Goal: Information Seeking & Learning: Learn about a topic

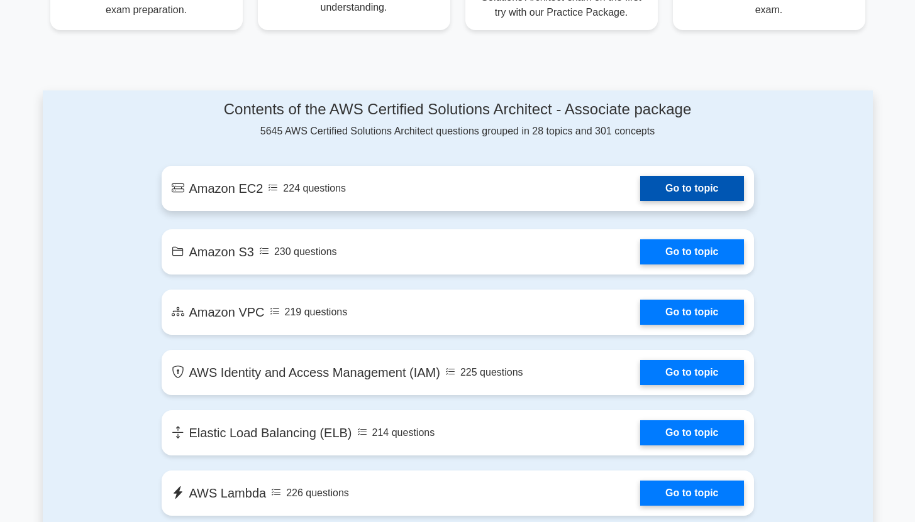
click at [640, 179] on link "Go to topic" at bounding box center [691, 188] width 103 height 25
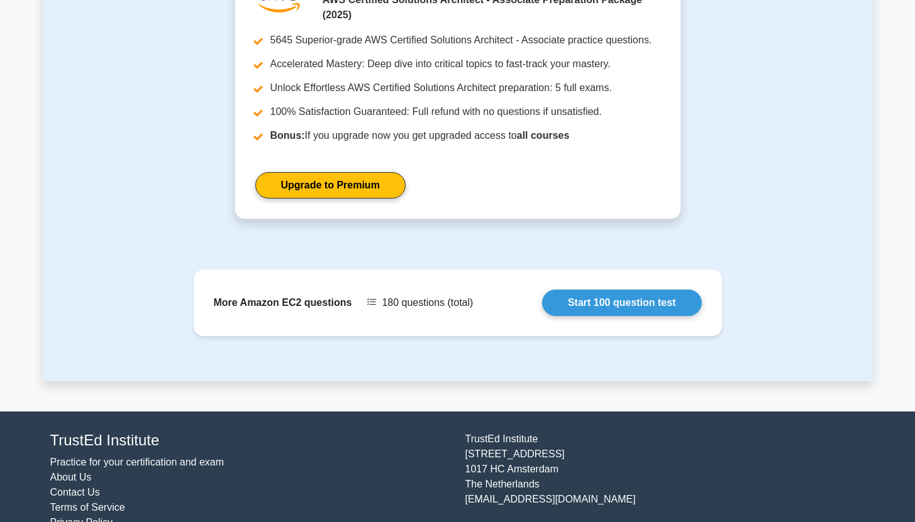
scroll to position [1187, 0]
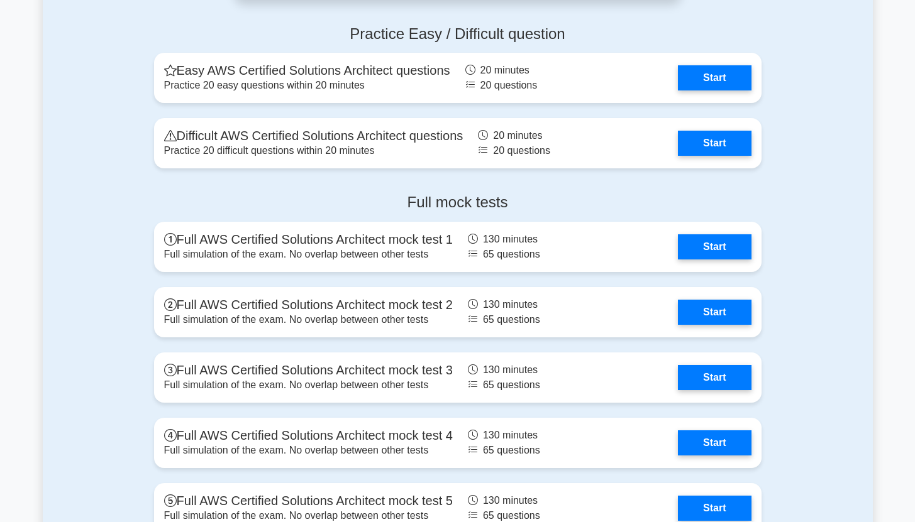
scroll to position [2723, 0]
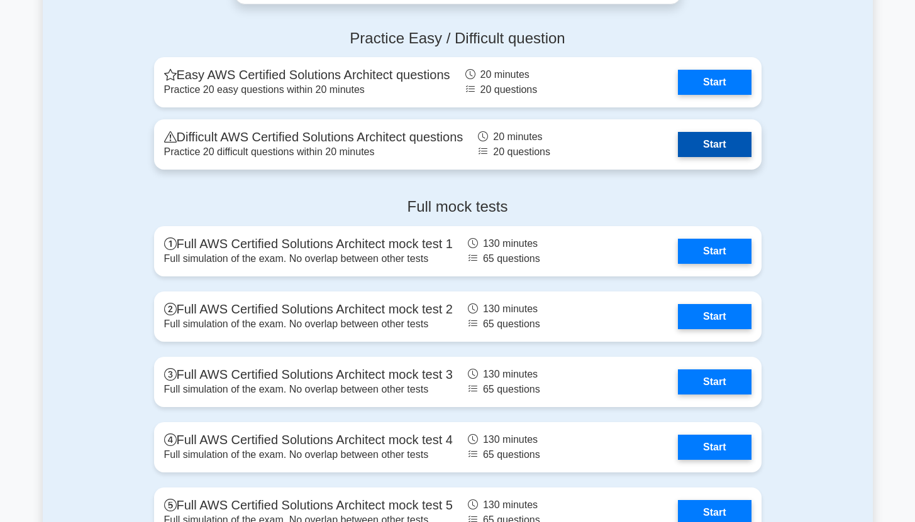
click at [707, 141] on link "Start" at bounding box center [714, 144] width 73 height 25
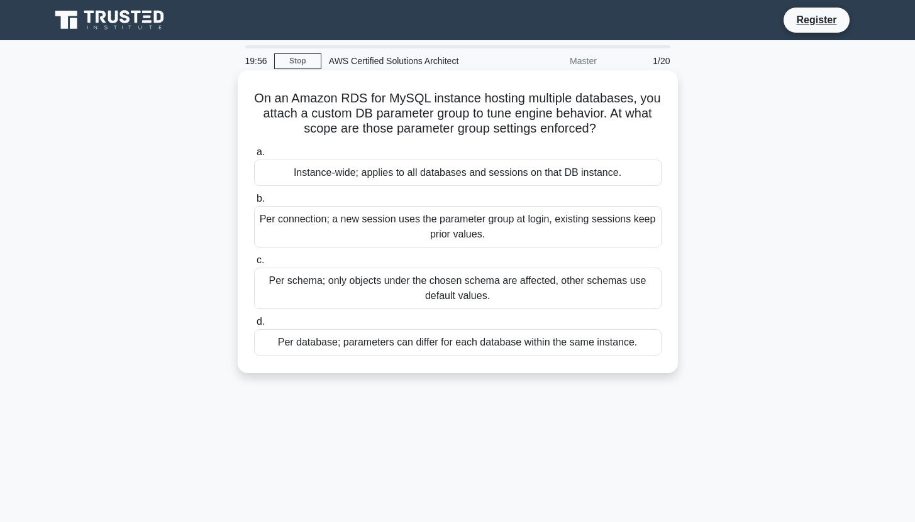
click at [419, 175] on div "Instance-wide; applies to all databases and sessions on that DB instance." at bounding box center [457, 173] width 407 height 26
click at [254, 157] on input "a. Instance-wide; applies to all databases and sessions on that DB instance." at bounding box center [254, 152] width 0 height 8
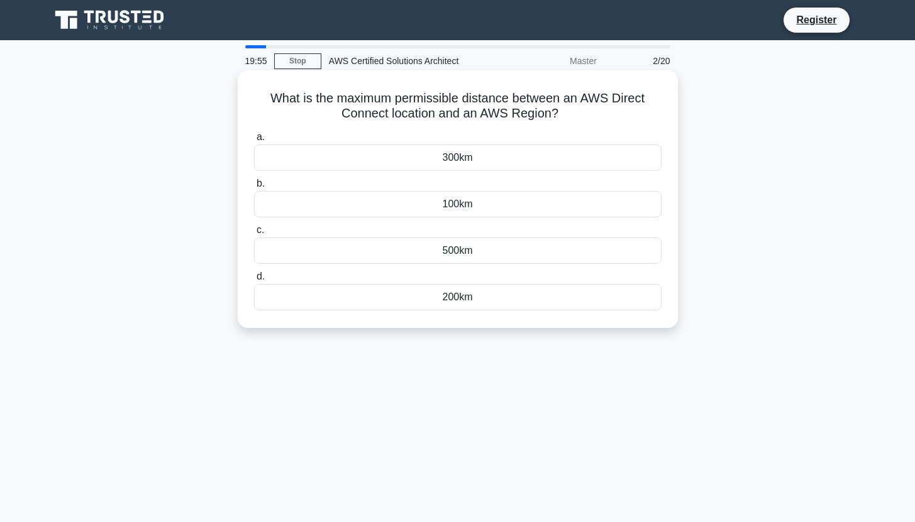
click at [370, 171] on div "300km" at bounding box center [457, 158] width 407 height 26
click at [254, 141] on input "a. 300km" at bounding box center [254, 137] width 0 height 8
click at [378, 224] on label "c. 15" at bounding box center [457, 243] width 407 height 41
click at [254, 226] on input "c. 15" at bounding box center [254, 230] width 0 height 8
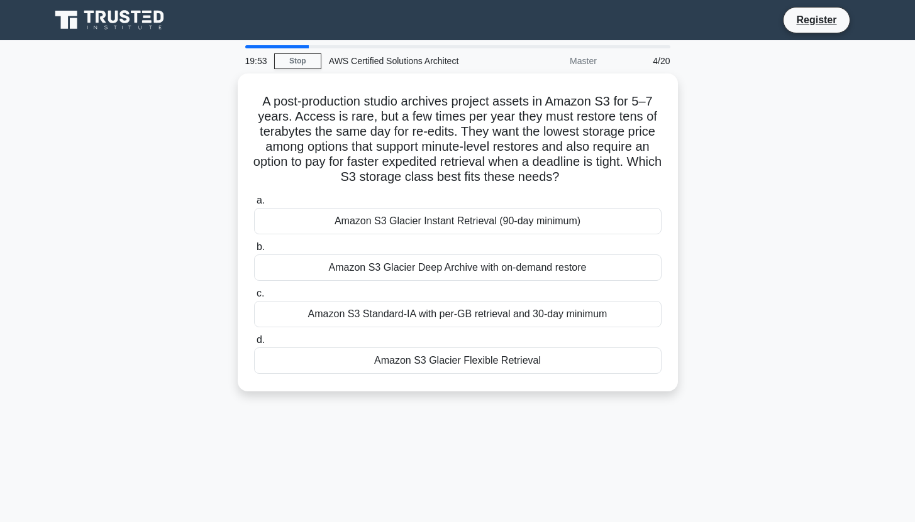
click at [378, 179] on h5 "A post-production studio archives project assets in Amazon S3 for 5–7 years. Ac…" at bounding box center [458, 140] width 410 height 92
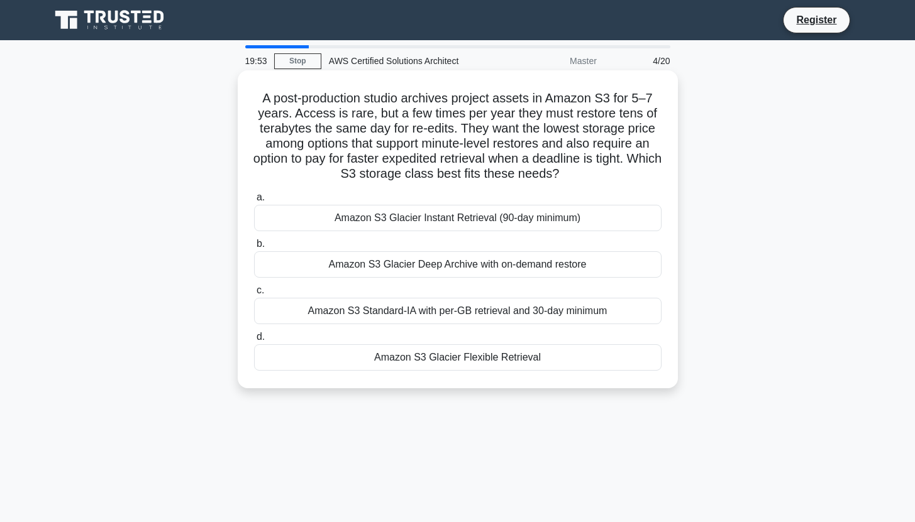
click at [414, 259] on div "Amazon S3 Glacier Deep Archive with on-demand restore" at bounding box center [457, 264] width 407 height 26
click at [254, 248] on input "b. Amazon S3 Glacier Deep Archive with on-demand restore" at bounding box center [254, 244] width 0 height 8
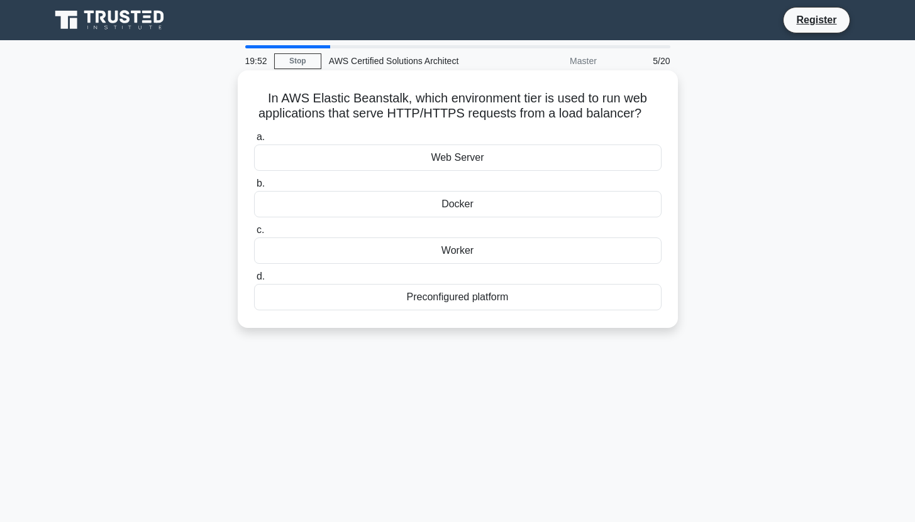
click at [398, 273] on label "d. Preconfigured platform" at bounding box center [457, 289] width 407 height 41
click at [254, 273] on input "d. Preconfigured platform" at bounding box center [254, 277] width 0 height 8
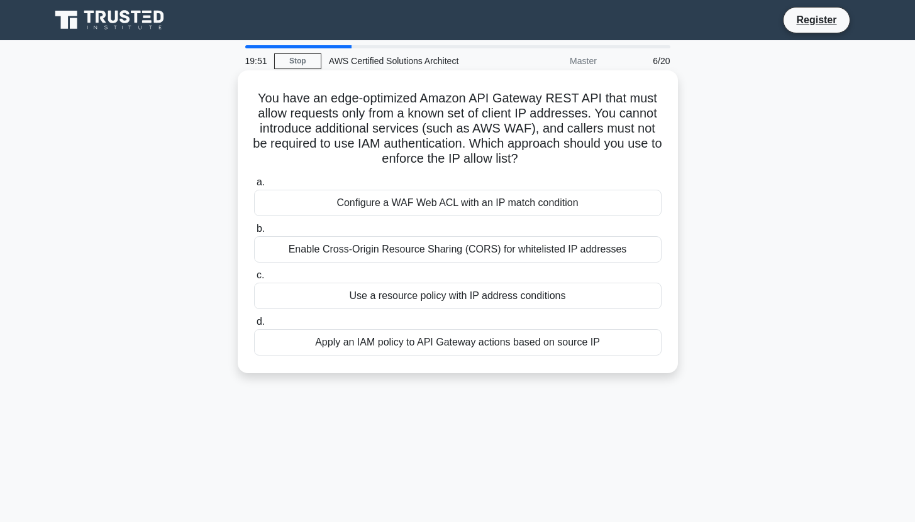
click at [395, 216] on div "Configure a WAF Web ACL with an IP match condition" at bounding box center [457, 203] width 407 height 26
click at [254, 187] on input "a. Configure a WAF Web ACL with an IP match condition" at bounding box center [254, 183] width 0 height 8
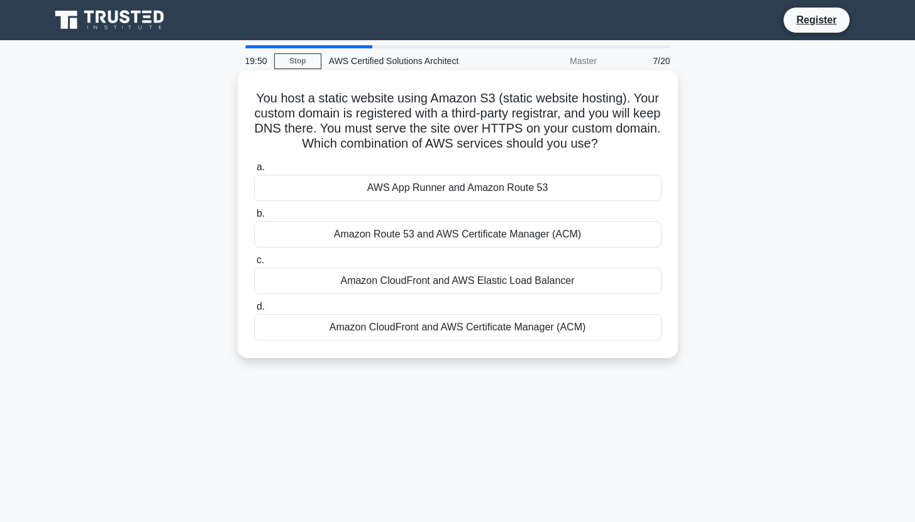
click at [388, 180] on div "AWS App Runner and Amazon Route 53" at bounding box center [457, 188] width 407 height 26
click at [254, 172] on input "a. AWS App Runner and Amazon Route 53" at bounding box center [254, 167] width 0 height 8
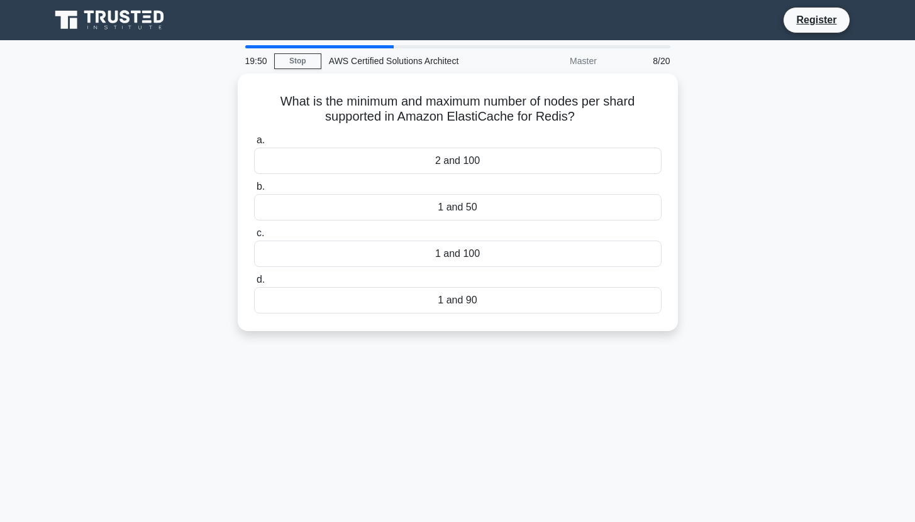
click at [404, 265] on div "a. 2 and 100 b. 1 and 50 c. d." at bounding box center [457, 223] width 422 height 186
click at [402, 259] on div "1 and 100" at bounding box center [457, 251] width 407 height 26
click at [254, 234] on input "c. 1 and 100" at bounding box center [254, 230] width 0 height 8
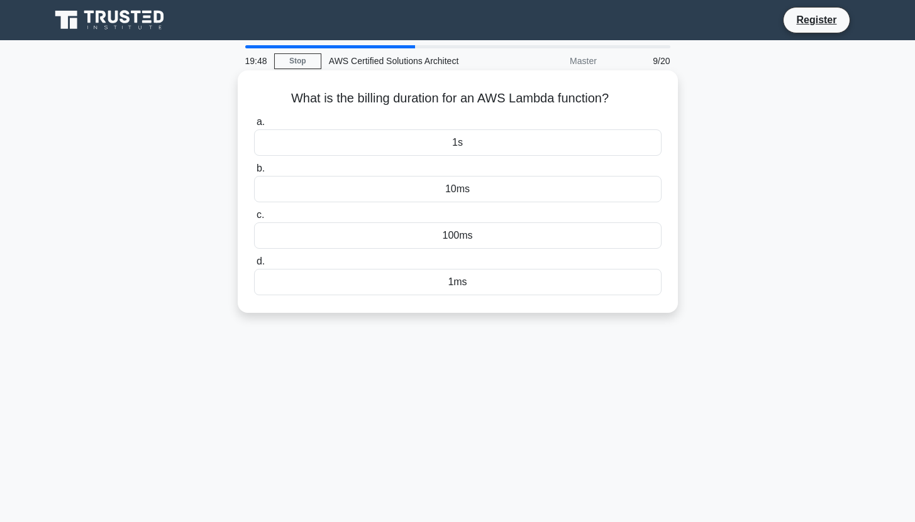
click at [393, 163] on label "b. 10ms" at bounding box center [457, 181] width 407 height 41
click at [254, 165] on input "b. 10ms" at bounding box center [254, 169] width 0 height 8
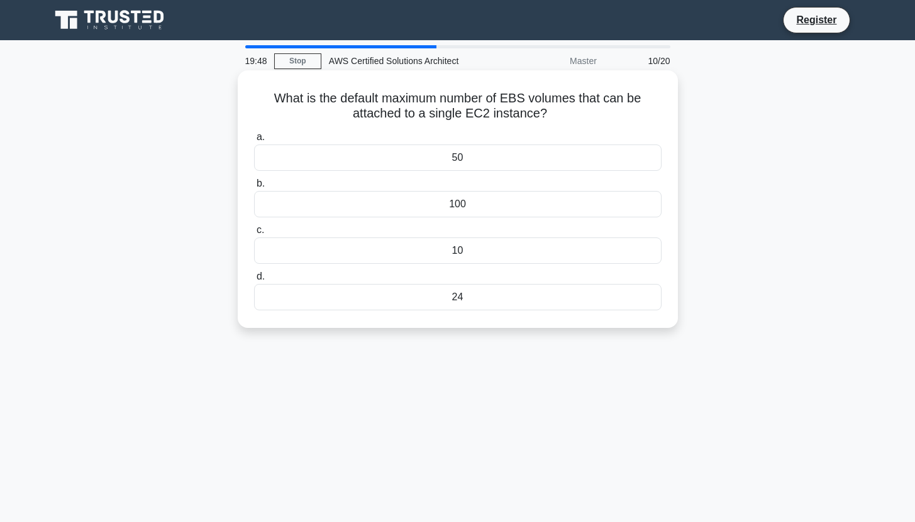
click at [404, 268] on div "a. 50 b. 100 c. d." at bounding box center [457, 220] width 422 height 186
click at [418, 305] on div "24" at bounding box center [457, 297] width 407 height 26
click at [254, 281] on input "d. 24" at bounding box center [254, 277] width 0 height 8
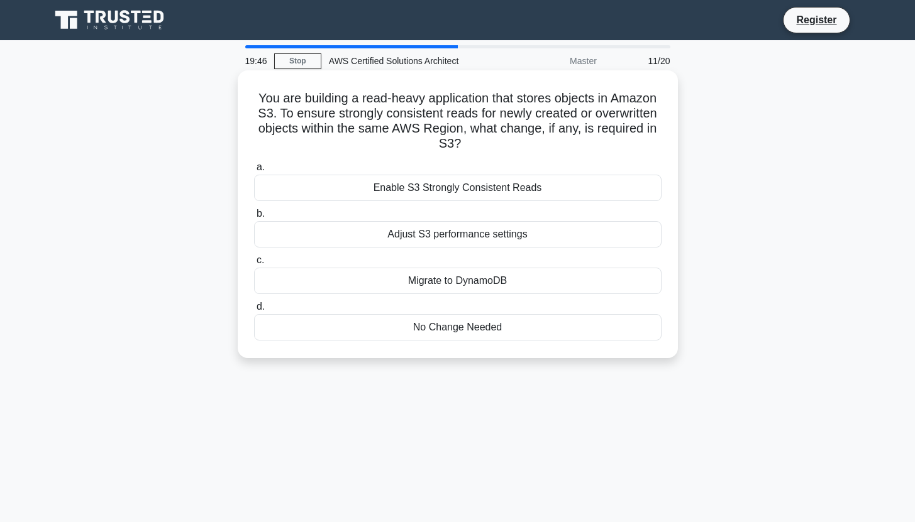
click at [418, 160] on label "a. Enable S3 Strongly Consistent Reads" at bounding box center [457, 180] width 407 height 41
click at [254, 163] on input "a. Enable S3 Strongly Consistent Reads" at bounding box center [254, 167] width 0 height 8
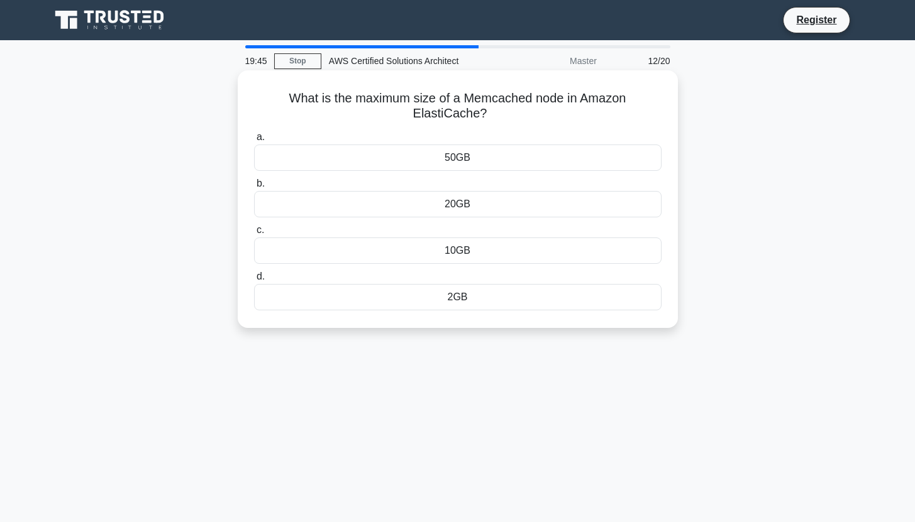
click at [409, 195] on div "20GB" at bounding box center [457, 204] width 407 height 26
click at [254, 188] on input "b. 20GB" at bounding box center [254, 184] width 0 height 8
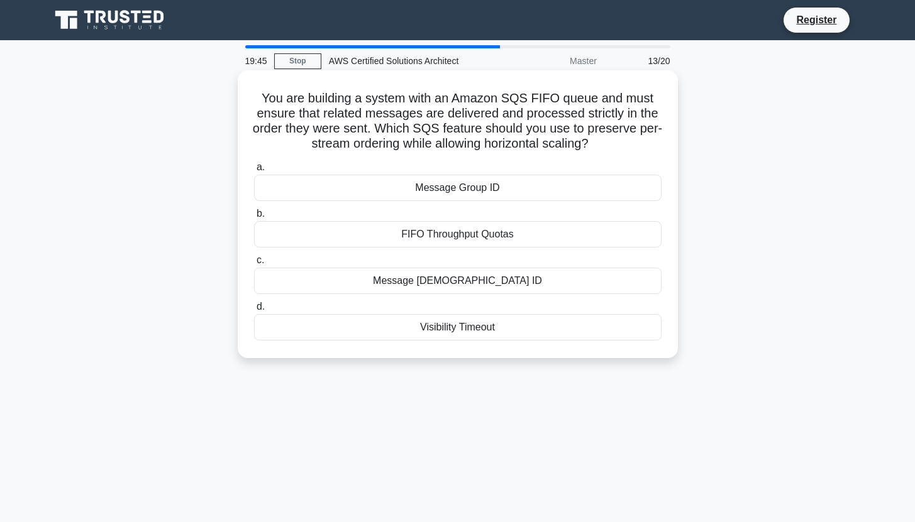
click at [422, 326] on div "Visibility Timeout" at bounding box center [457, 327] width 407 height 26
click at [254, 311] on input "d. Visibility Timeout" at bounding box center [254, 307] width 0 height 8
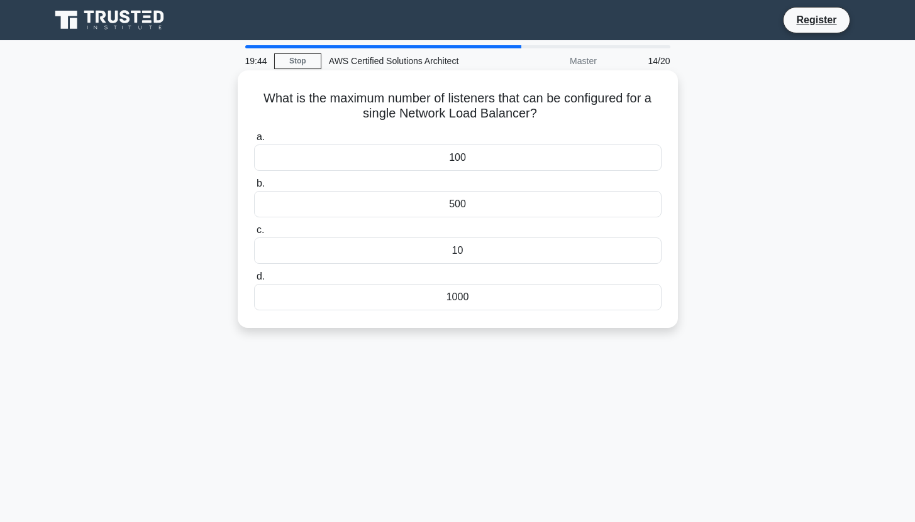
click at [422, 233] on label "c. 10" at bounding box center [457, 243] width 407 height 41
click at [254, 233] on input "c. 10" at bounding box center [254, 230] width 0 height 8
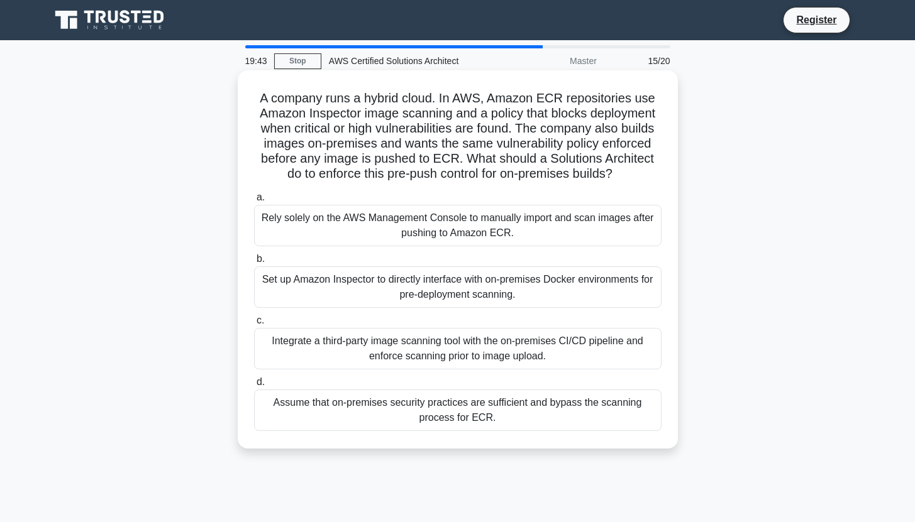
click at [416, 346] on div "Integrate a third-party image scanning tool with the on-premises CI/CD pipeline…" at bounding box center [457, 348] width 407 height 41
click at [254, 325] on input "c. Integrate a third-party image scanning tool with the on-premises CI/CD pipel…" at bounding box center [254, 321] width 0 height 8
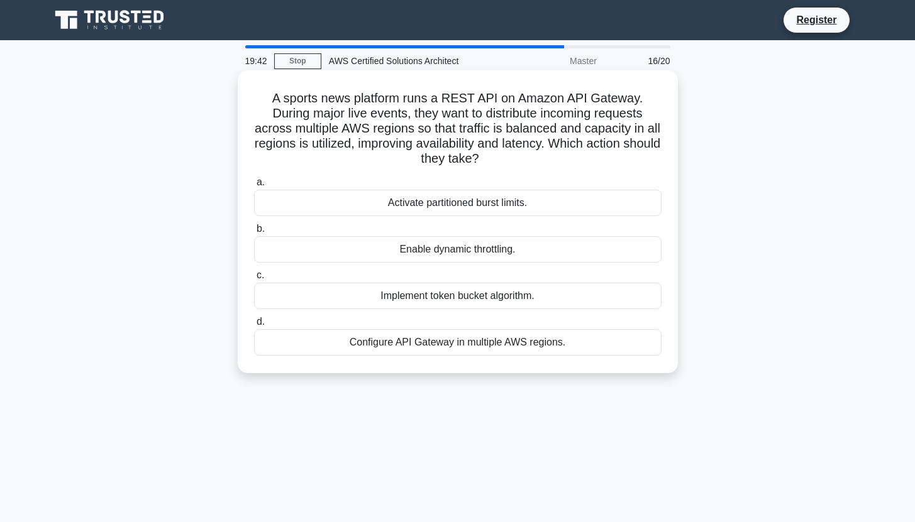
click at [425, 179] on label "a. Activate partitioned burst limits." at bounding box center [457, 195] width 407 height 41
click at [254, 179] on input "a. Activate partitioned burst limits." at bounding box center [254, 183] width 0 height 8
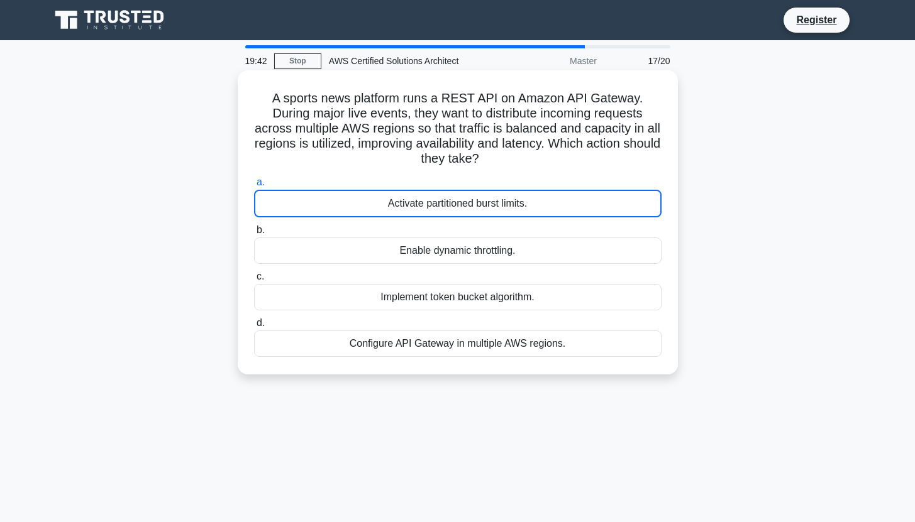
click at [411, 211] on div "Activate partitioned burst limits." at bounding box center [457, 204] width 407 height 28
click at [254, 187] on input "a. Activate partitioned burst limits." at bounding box center [254, 183] width 0 height 8
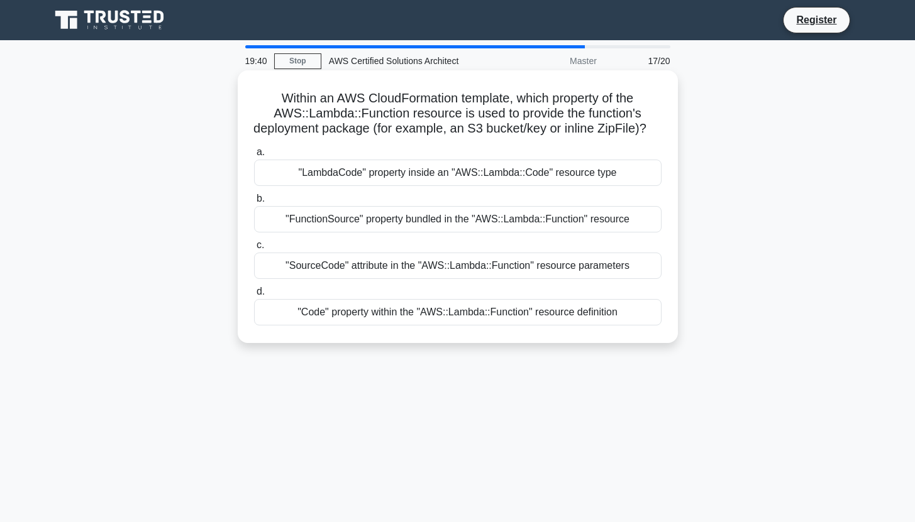
click at [433, 208] on label "b. "FunctionSource" property bundled in the "AWS::Lambda::Function" resource" at bounding box center [457, 211] width 407 height 41
click at [254, 203] on input "b. "FunctionSource" property bundled in the "AWS::Lambda::Function" resource" at bounding box center [254, 199] width 0 height 8
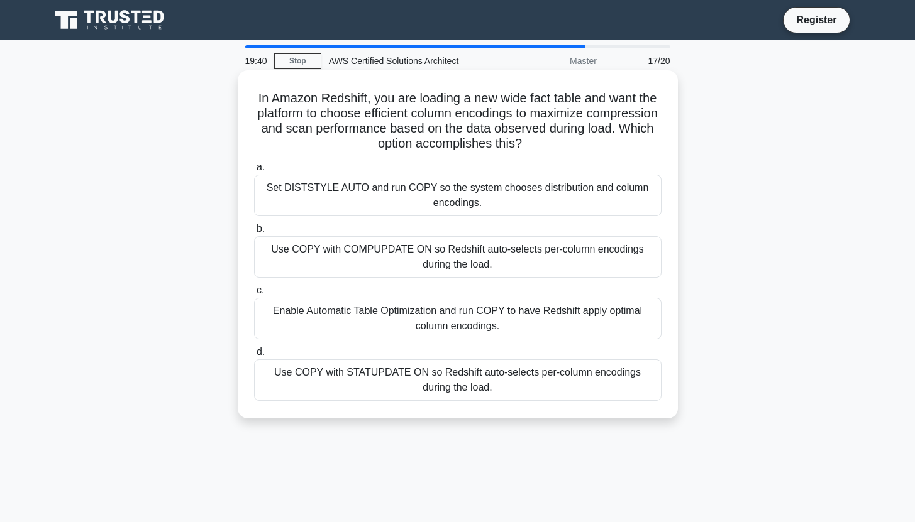
drag, startPoint x: 417, startPoint y: 240, endPoint x: 419, endPoint y: 246, distance: 6.6
click at [418, 244] on div "Use COPY with COMPUPDATE ON so Redshift auto-selects per-column encodings durin…" at bounding box center [457, 256] width 407 height 41
click at [420, 269] on div "Use COPY with COMPUPDATE ON so Redshift auto-selects per-column encodings durin…" at bounding box center [457, 256] width 407 height 41
click at [254, 233] on input "b. Use COPY with COMPUPDATE ON so Redshift auto-selects per-column encodings du…" at bounding box center [254, 229] width 0 height 8
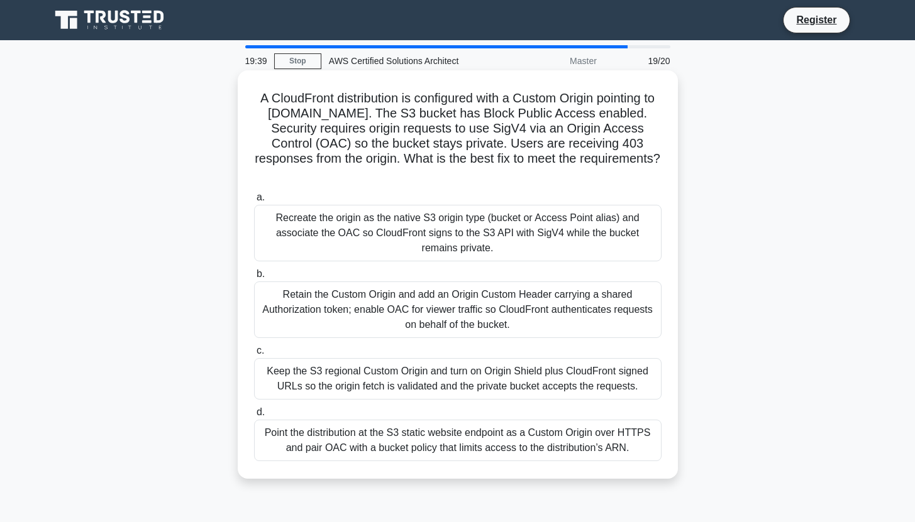
click at [420, 297] on div "Retain the Custom Origin and add an Origin Custom Header carrying a shared Auth…" at bounding box center [457, 310] width 407 height 57
click at [254, 278] on input "b. Retain the Custom Origin and add an Origin Custom Header carrying a shared A…" at bounding box center [254, 274] width 0 height 8
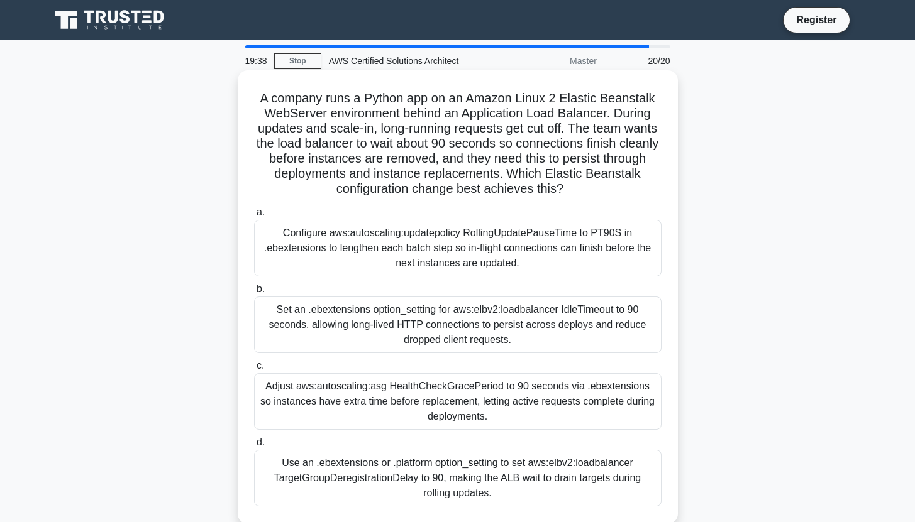
click at [426, 199] on div "A company runs a Python app on an Amazon Linux 2 Elastic Beanstalk WebServer en…" at bounding box center [458, 297] width 430 height 444
click at [432, 248] on div "Configure aws:autoscaling:updatepolicy RollingUpdatePauseTime to PT90S in .ebex…" at bounding box center [457, 248] width 407 height 57
click at [254, 217] on input "a. Configure aws:autoscaling:updatepolicy RollingUpdatePauseTime to PT90S in .e…" at bounding box center [254, 213] width 0 height 8
